Goal: Information Seeking & Learning: Learn about a topic

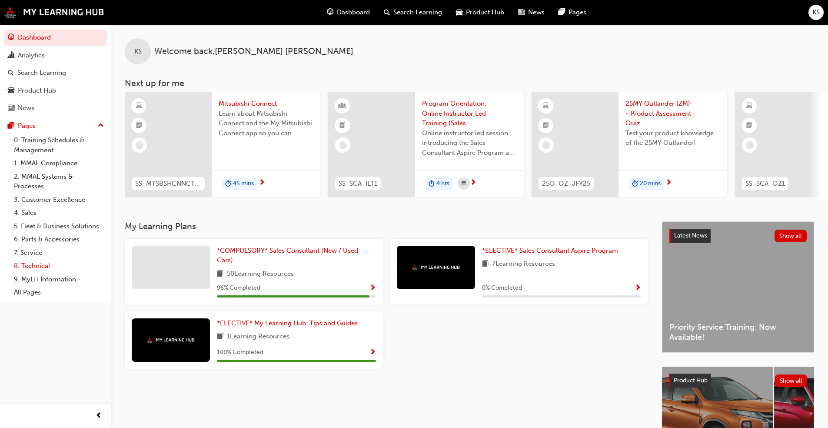
click at [24, 266] on link "8. Technical" at bounding box center [58, 265] width 97 height 13
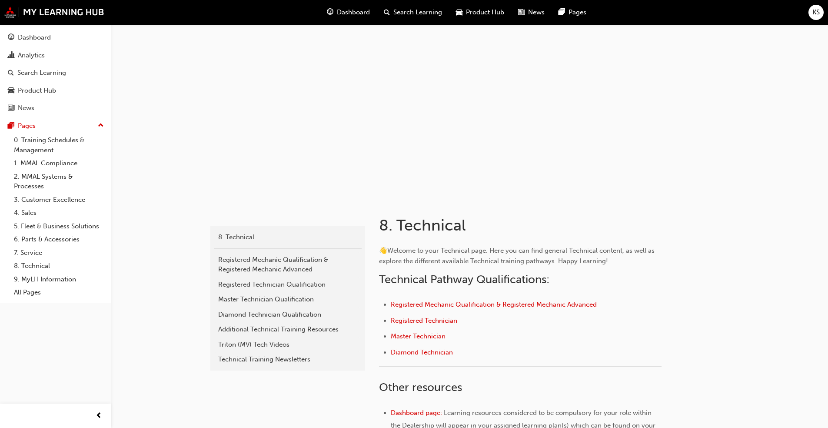
click at [419, 11] on span "Search Learning" at bounding box center [417, 12] width 49 height 10
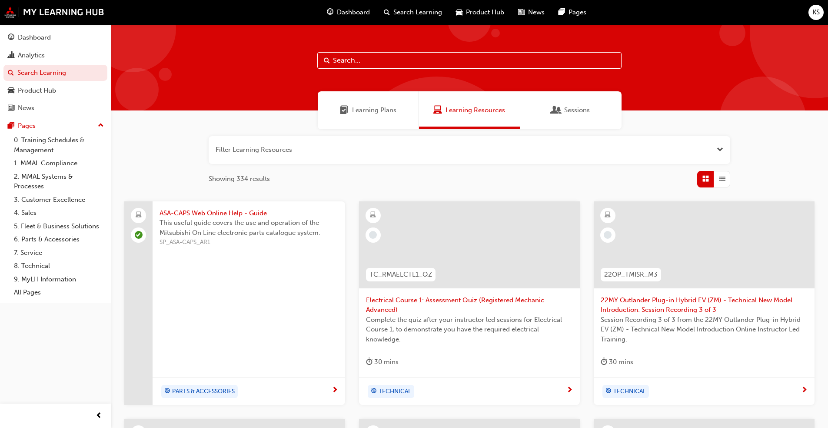
click at [349, 62] on input "text" at bounding box center [469, 60] width 304 height 17
type input "asx"
